Goal: Task Accomplishment & Management: Complete application form

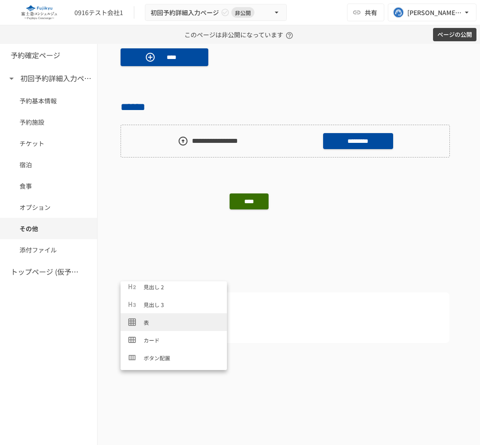
scroll to position [42, 0]
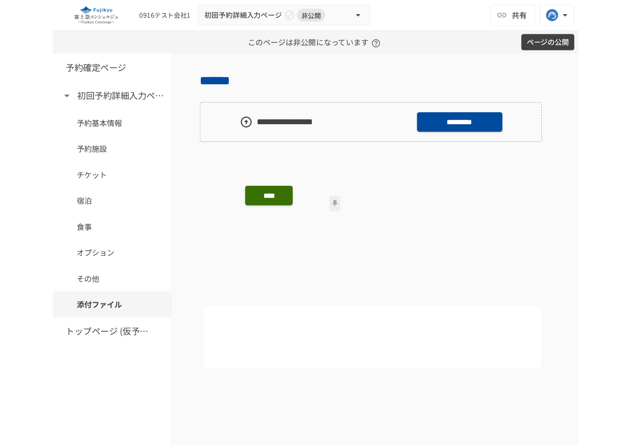
scroll to position [2232, 0]
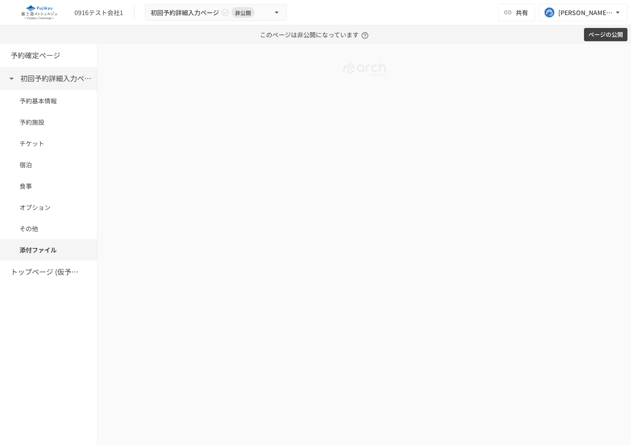
click at [48, 79] on h6 "初回予約詳細入力ページ" at bounding box center [55, 79] width 71 height 12
click at [49, 78] on h6 "初回予約詳細入力ページ" at bounding box center [46, 79] width 71 height 12
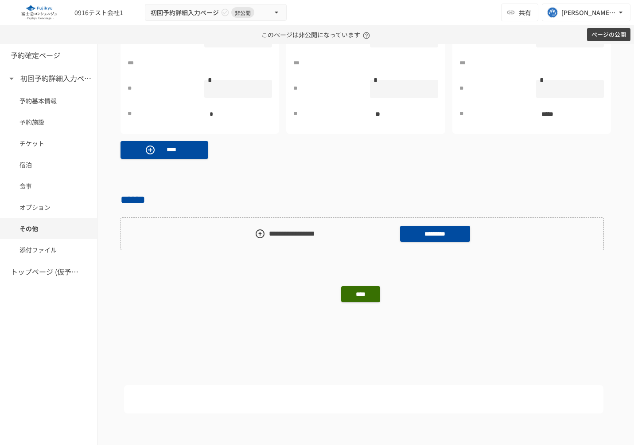
scroll to position [1653, 0]
